Goal: Find specific page/section: Find specific page/section

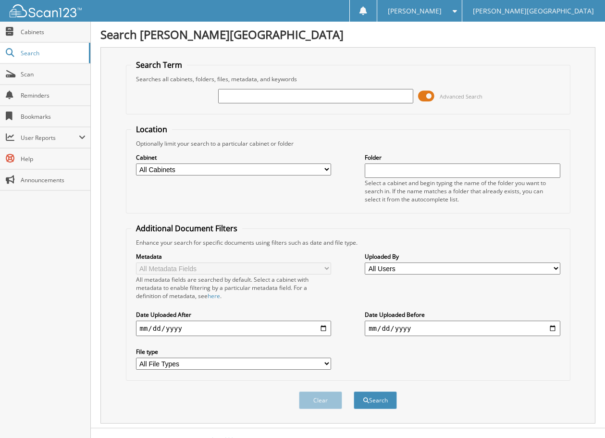
drag, startPoint x: 0, startPoint y: 0, endPoint x: 355, endPoint y: 91, distance: 366.1
click at [355, 91] on input "text" at bounding box center [315, 96] width 195 height 14
type input "0049306"
click at [354, 391] on button "Search" at bounding box center [375, 400] width 43 height 18
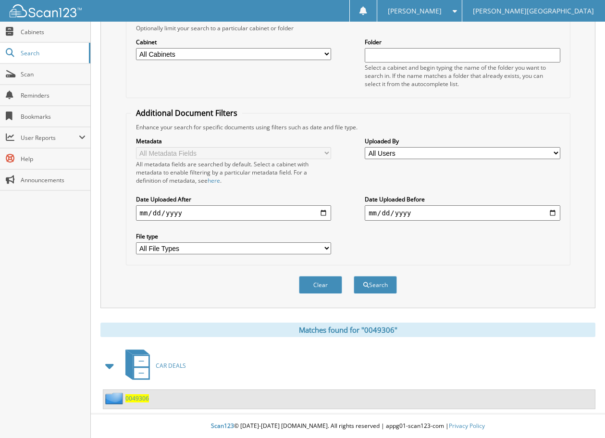
click at [141, 398] on span "0049306" at bounding box center [137, 398] width 24 height 8
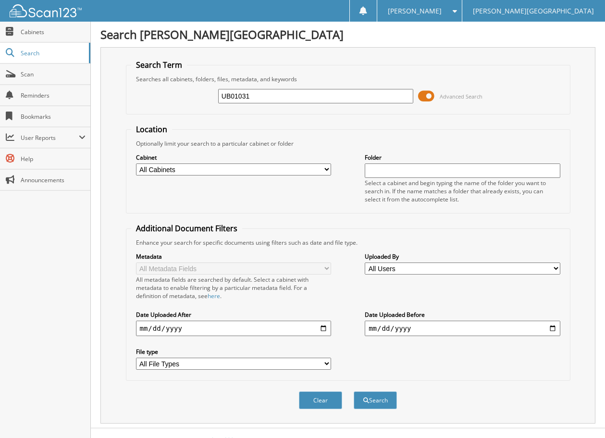
type input "UB01031"
click at [354, 391] on button "Search" at bounding box center [375, 400] width 43 height 18
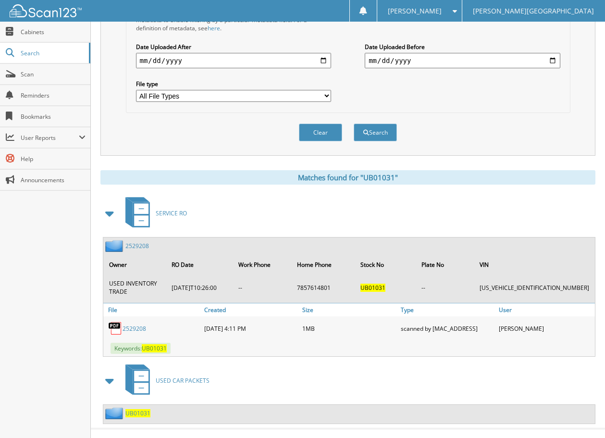
scroll to position [283, 0]
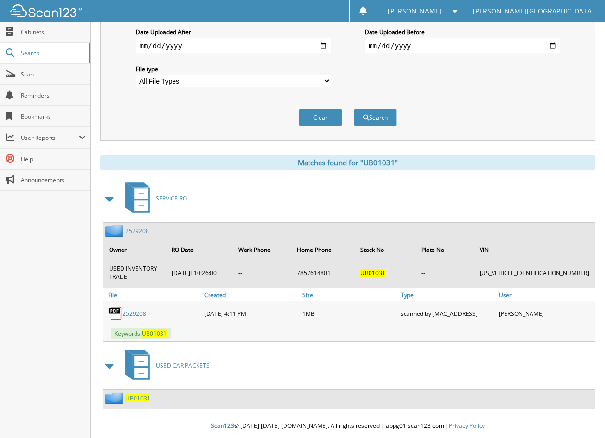
click at [143, 398] on span "UB01031" at bounding box center [137, 398] width 25 height 8
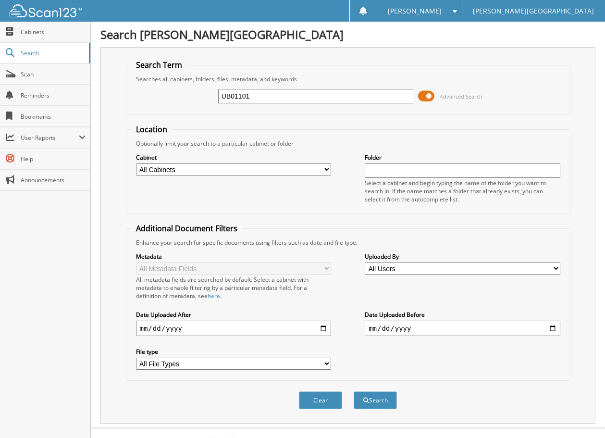
type input "UB01101"
click at [354, 391] on button "Search" at bounding box center [375, 400] width 43 height 18
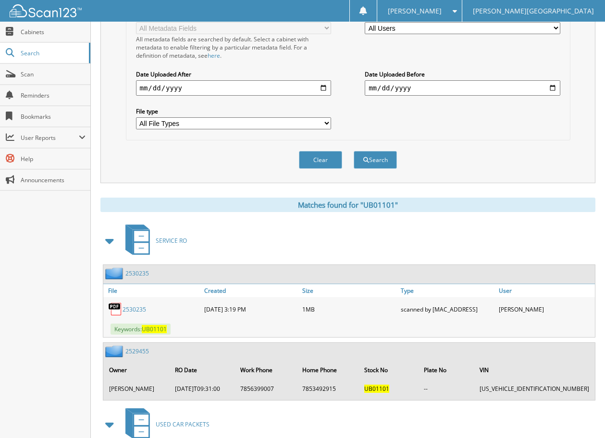
scroll to position [299, 0]
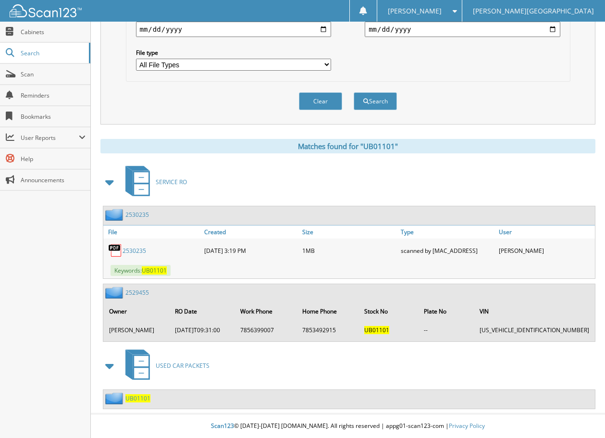
click at [133, 250] on link "2530235" at bounding box center [134, 250] width 24 height 8
click at [139, 400] on span "UB01101" at bounding box center [137, 398] width 25 height 8
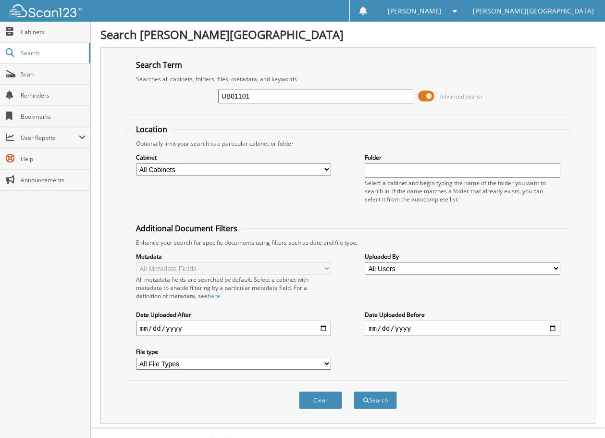
type input "UB01101"
click at [354, 391] on button "Search" at bounding box center [375, 400] width 43 height 18
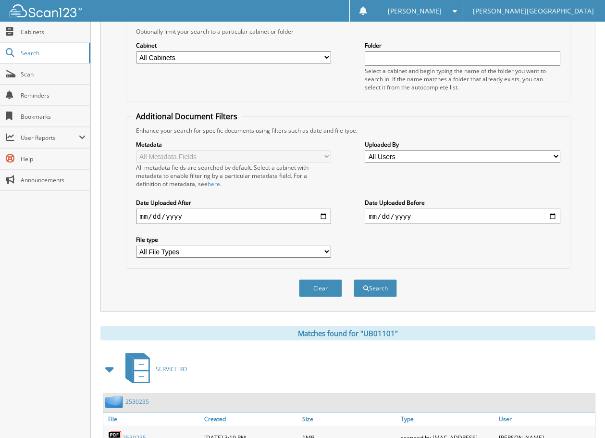
scroll to position [288, 0]
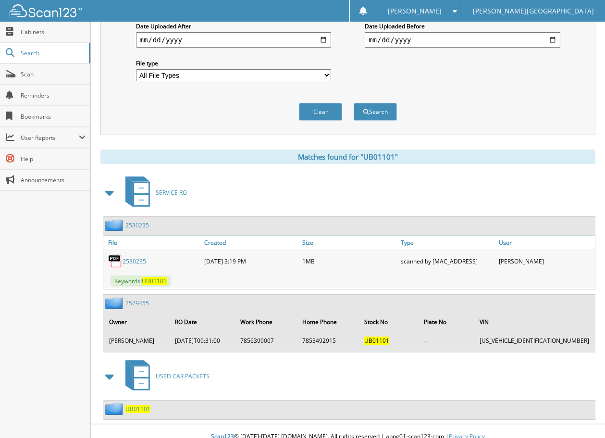
click at [137, 259] on link "2530235" at bounding box center [134, 261] width 24 height 8
